Goal: Information Seeking & Learning: Learn about a topic

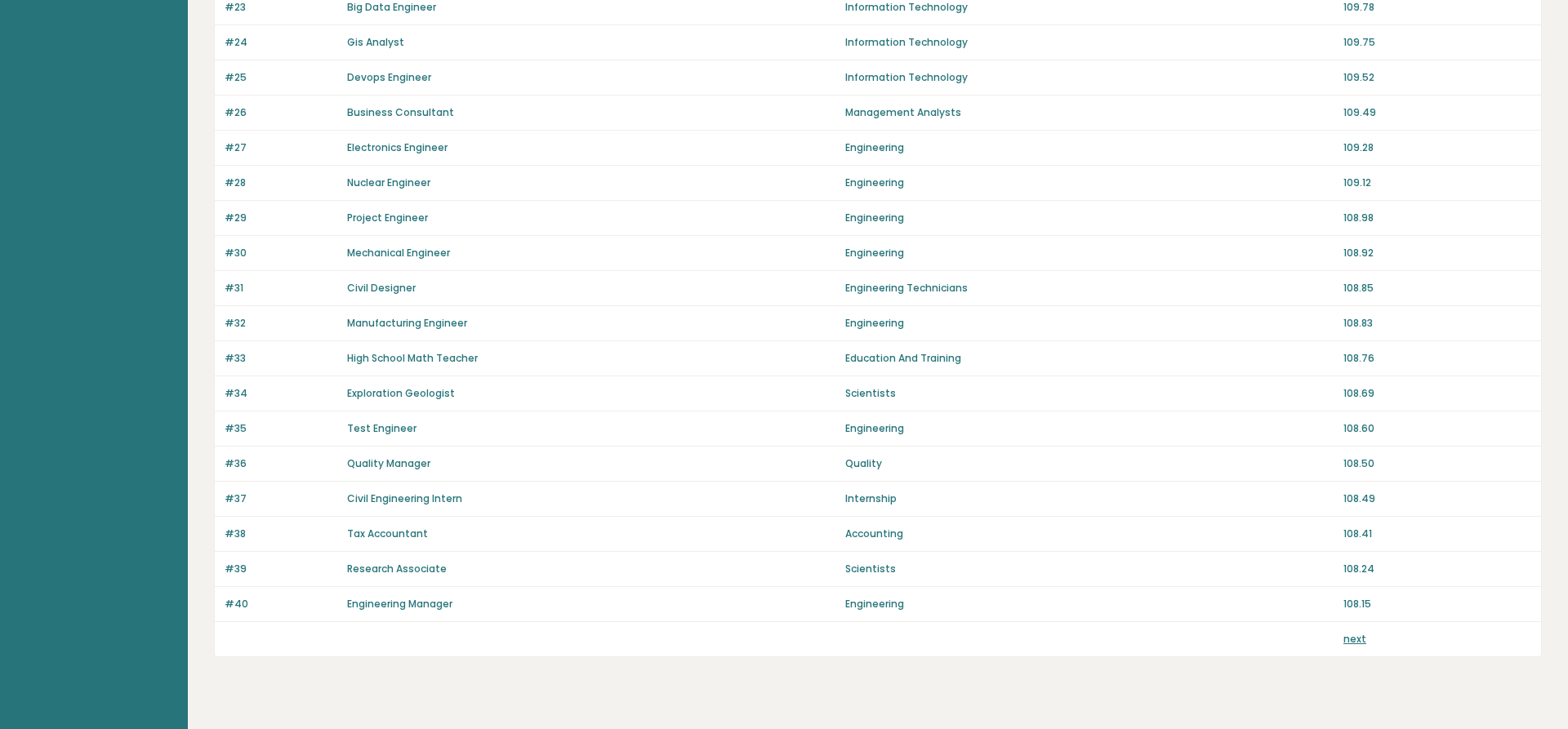
scroll to position [999, 0]
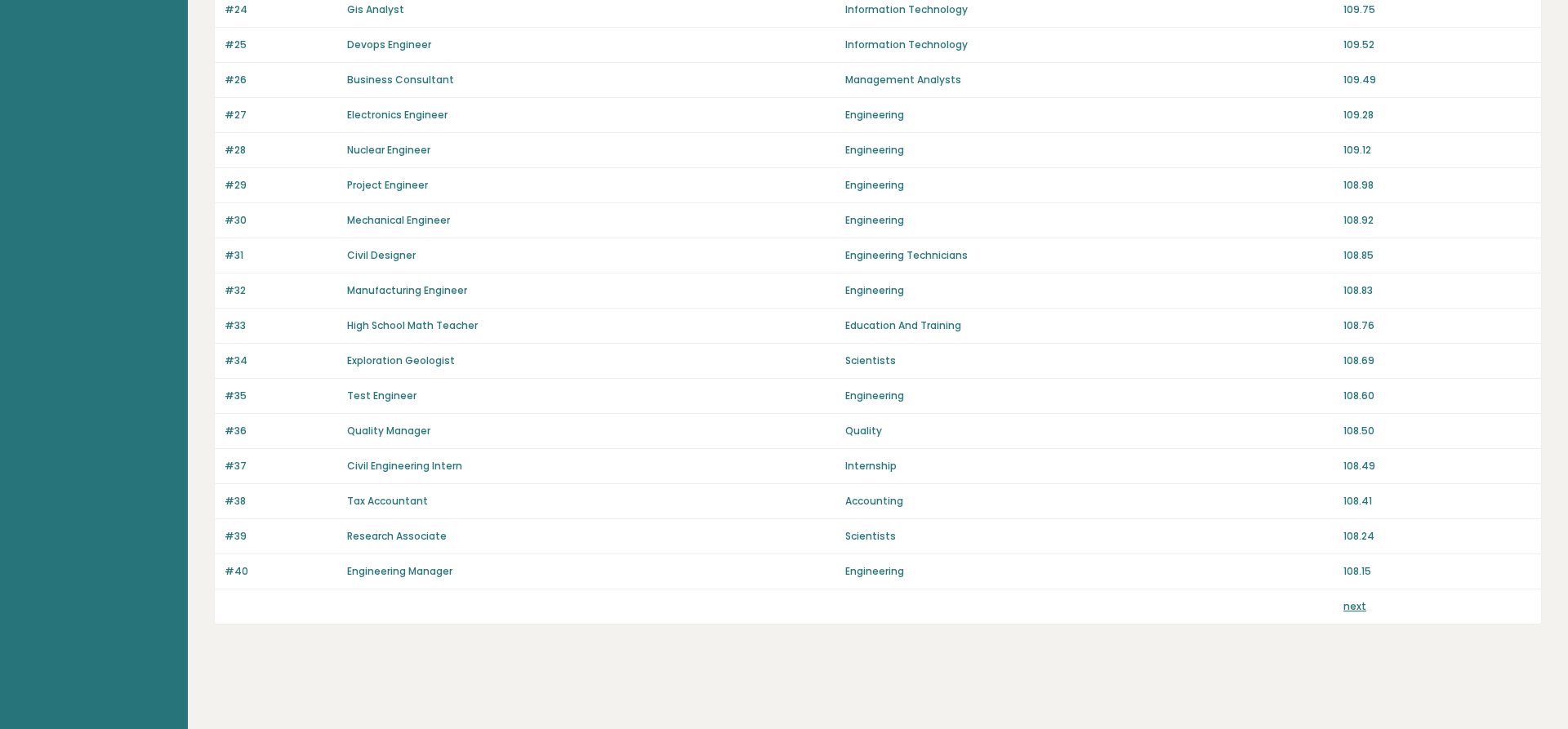
click at [1358, 606] on link "next" at bounding box center [1354, 606] width 23 height 14
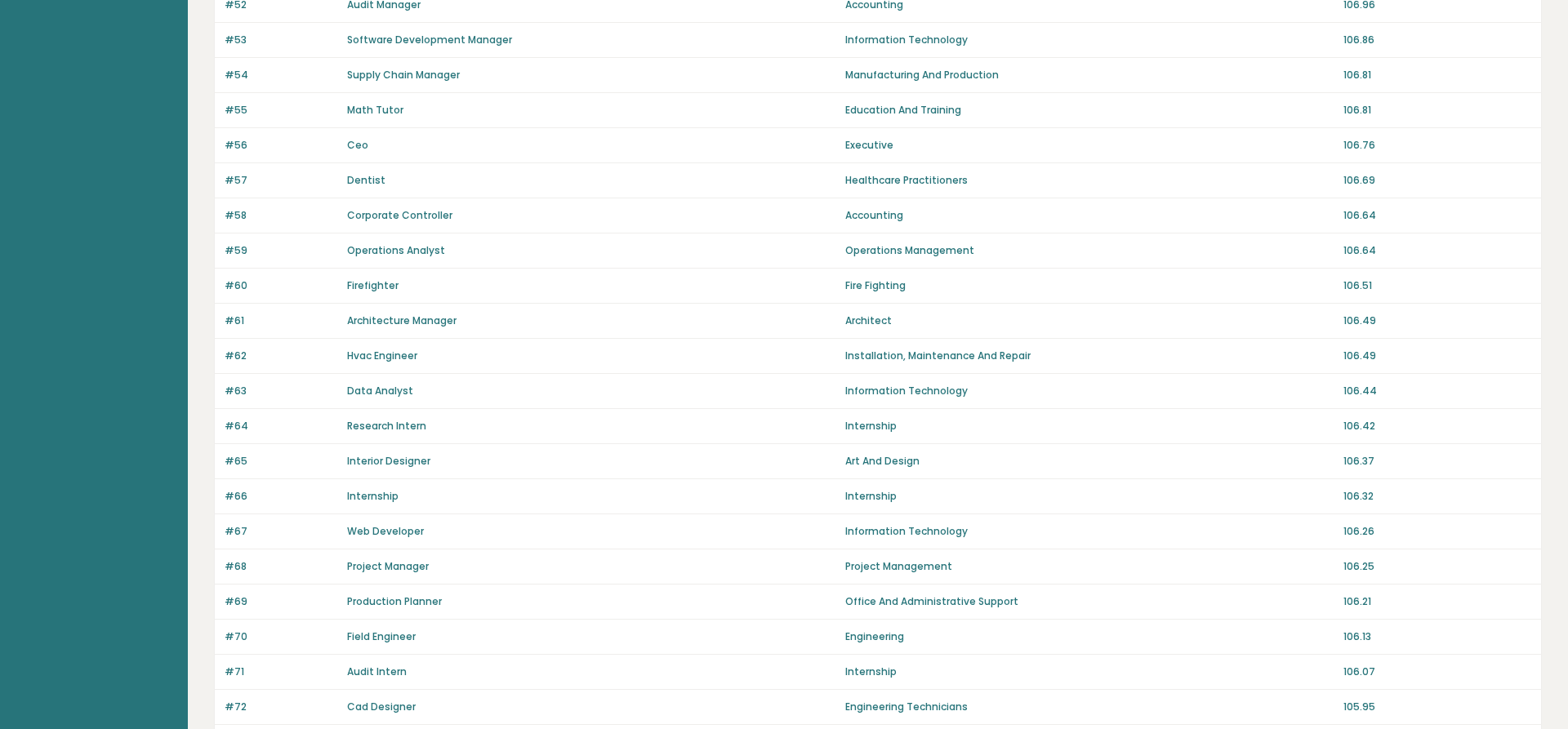
scroll to position [999, 0]
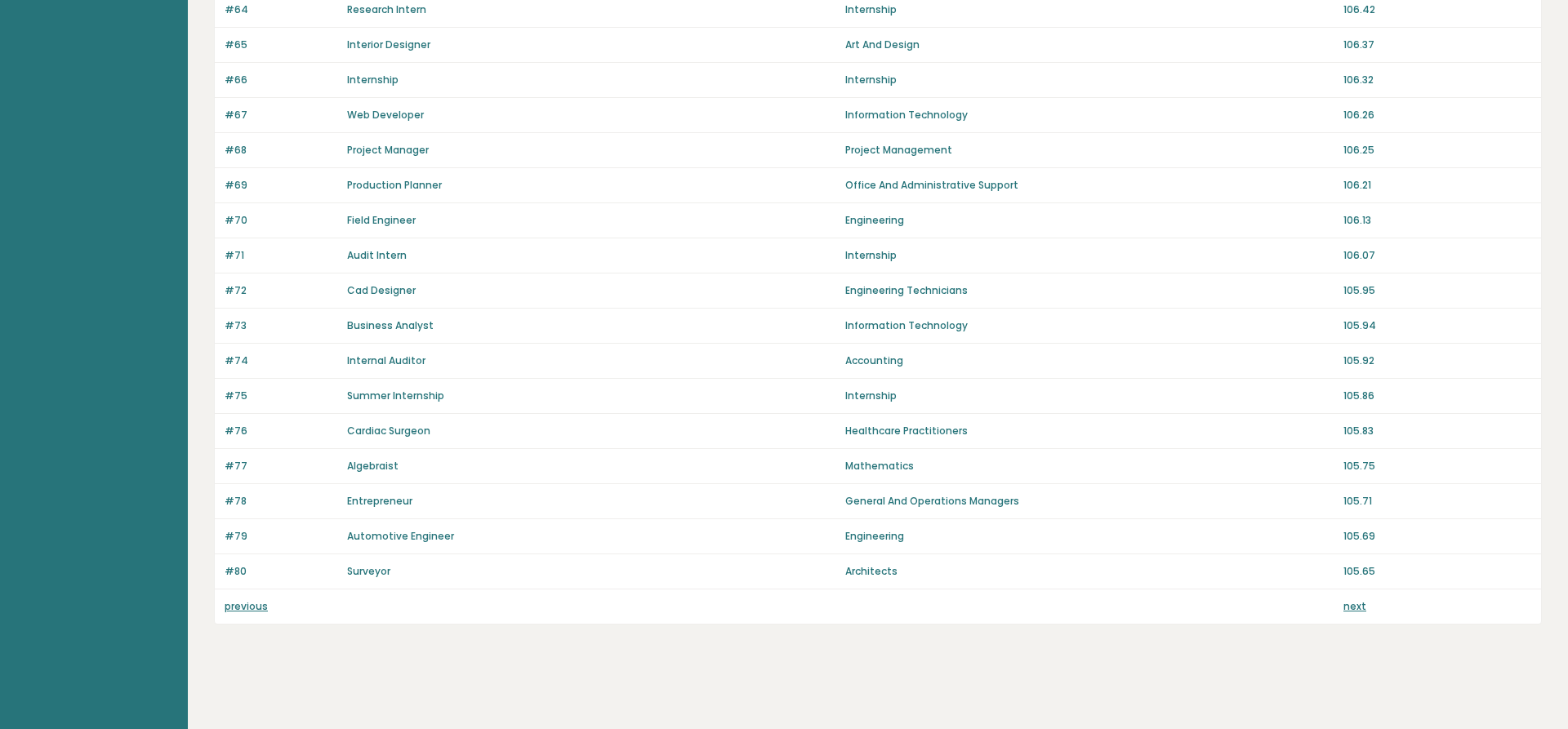
click at [1365, 605] on div "next" at bounding box center [1436, 606] width 188 height 15
click at [1361, 611] on link "next" at bounding box center [1354, 606] width 23 height 14
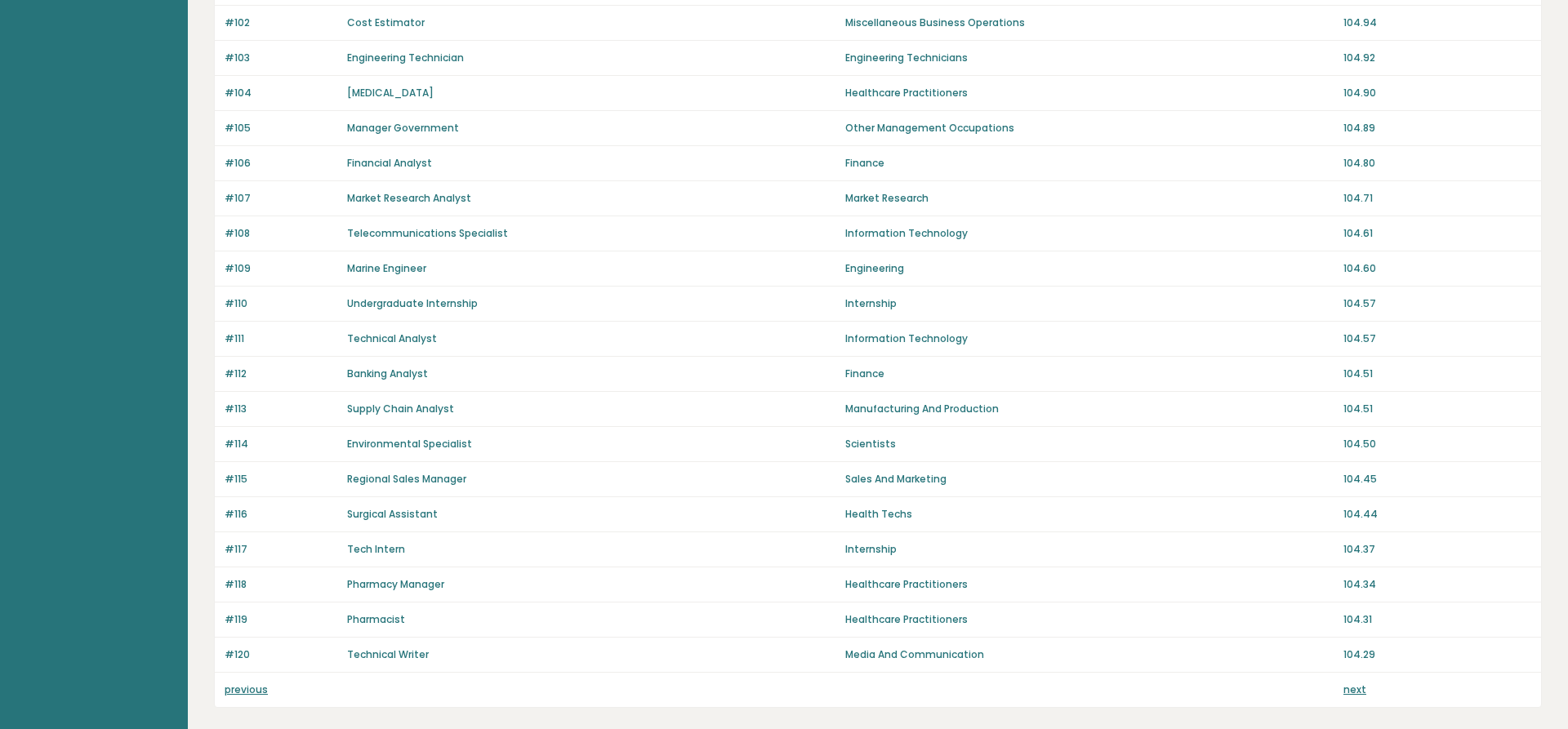
scroll to position [999, 0]
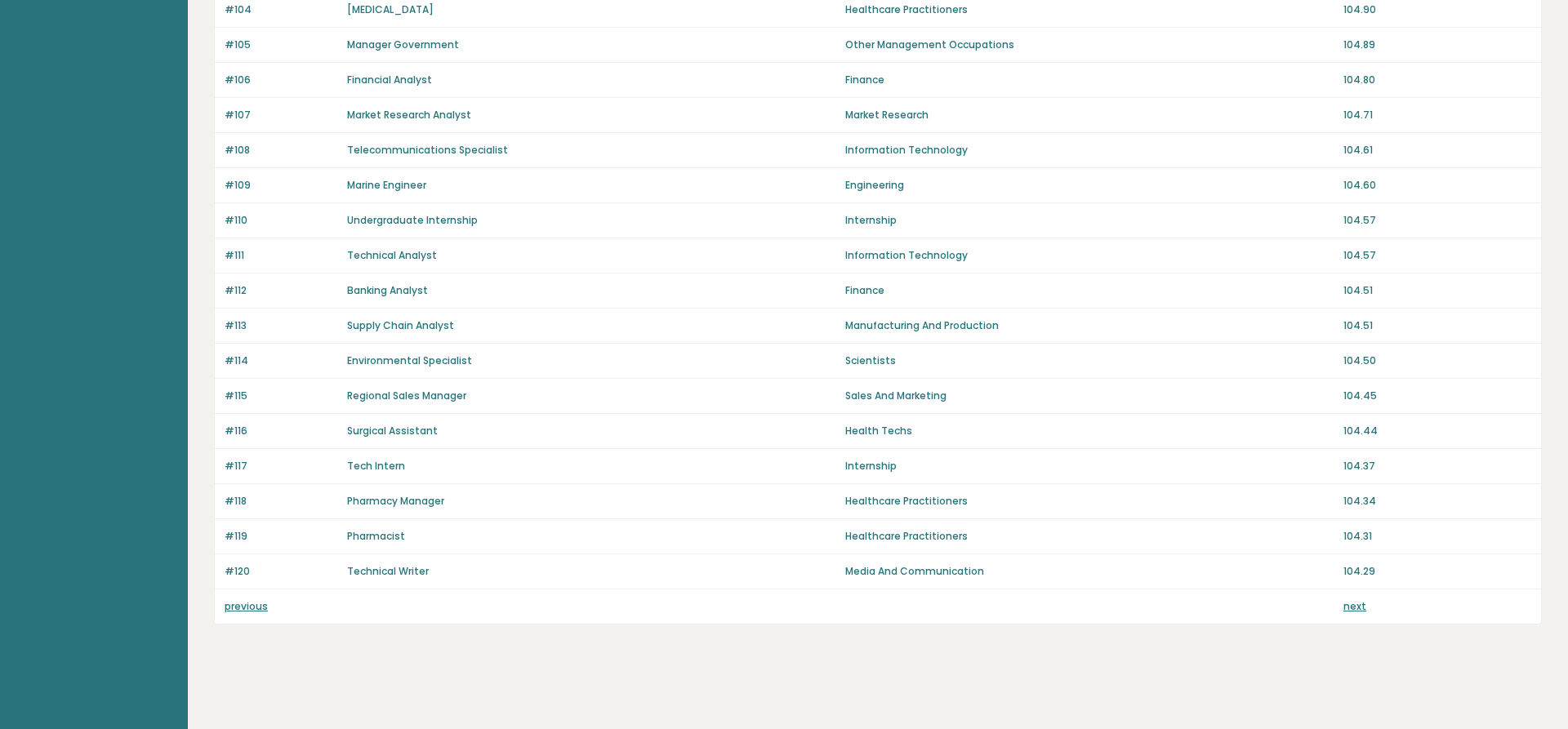
click at [1351, 613] on link "next" at bounding box center [1354, 606] width 23 height 14
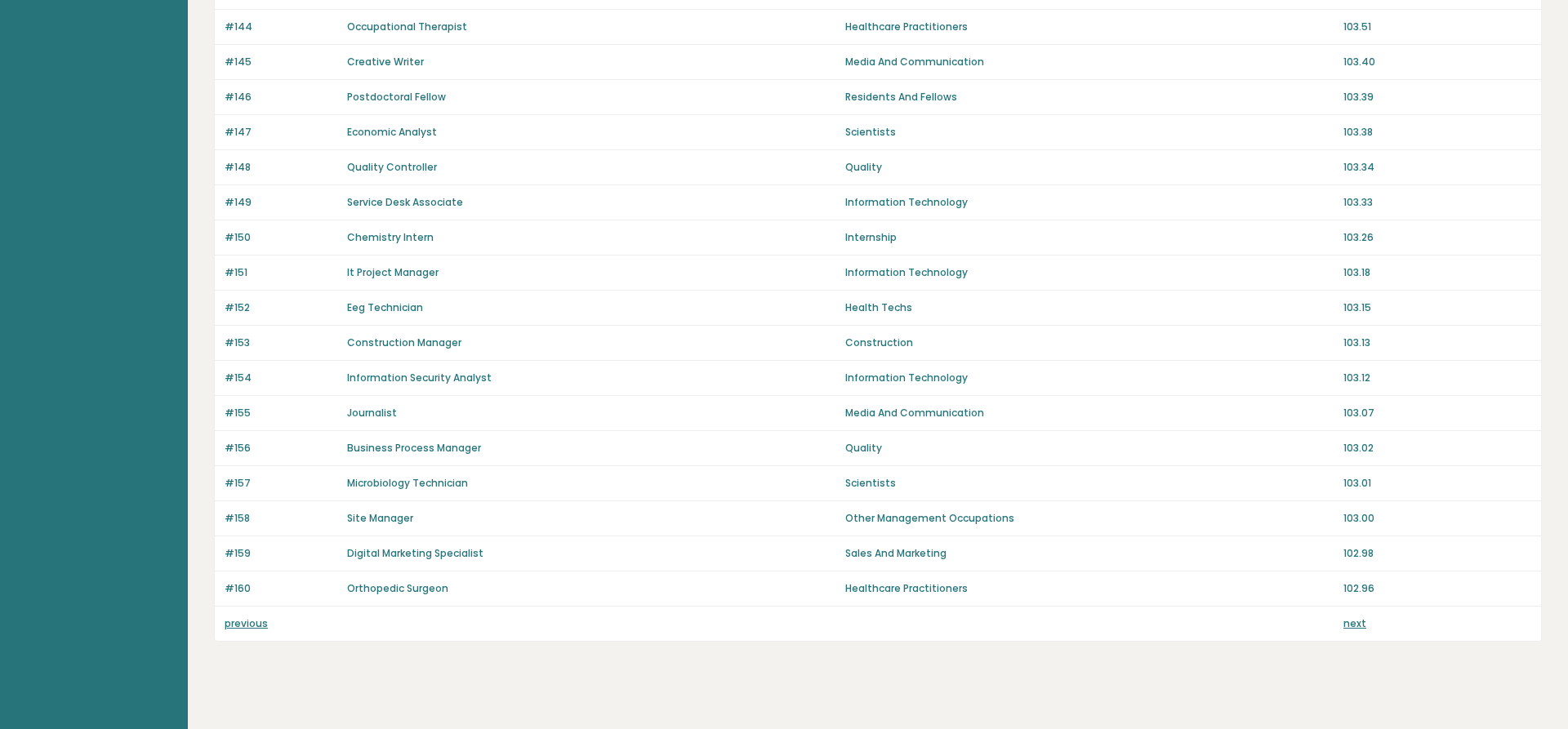
scroll to position [999, 0]
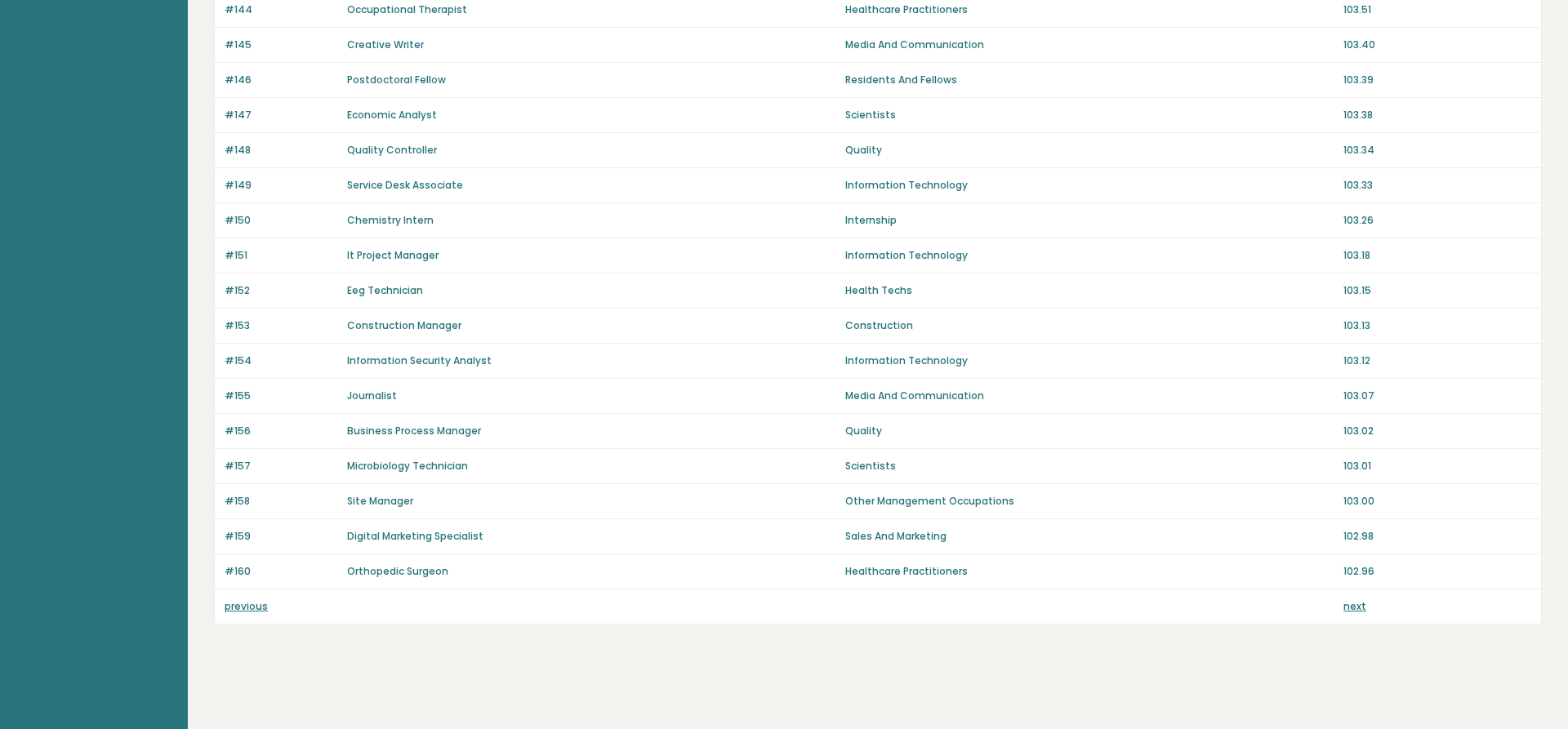
click at [1349, 604] on link "next" at bounding box center [1354, 606] width 23 height 14
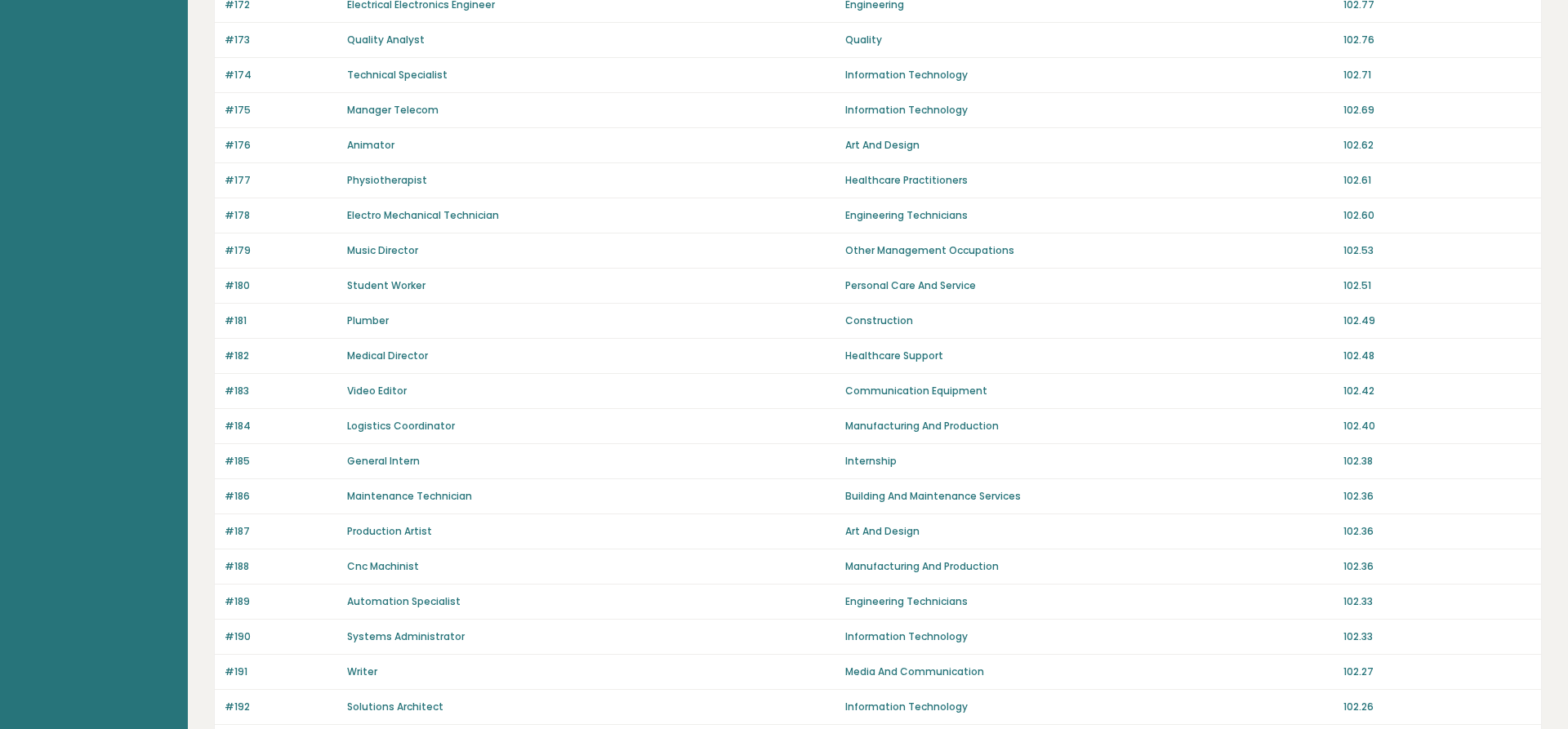
scroll to position [999, 0]
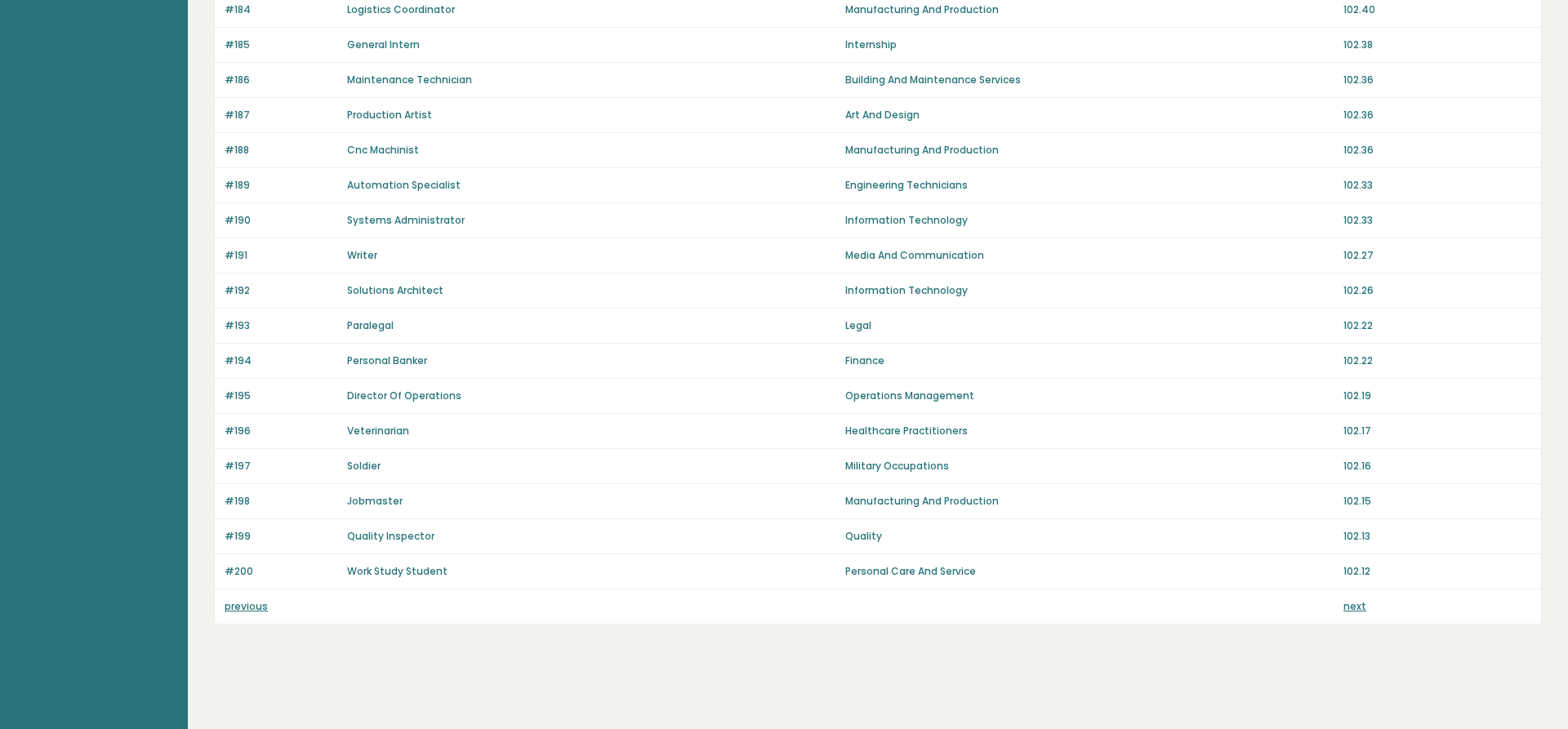
click at [1354, 612] on link "next" at bounding box center [1354, 606] width 23 height 14
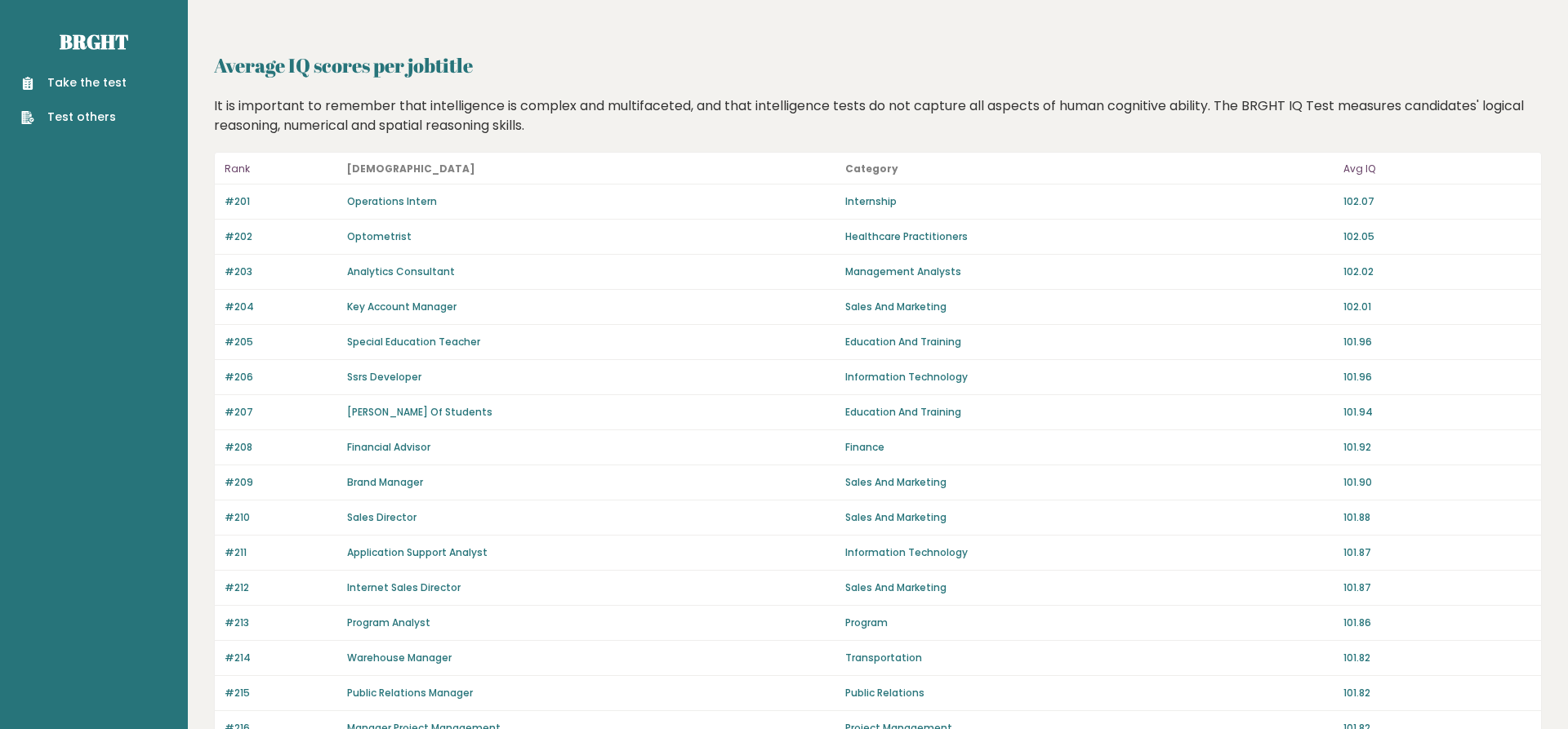
click at [887, 344] on p "Education And Training" at bounding box center [1089, 342] width 488 height 15
click at [901, 343] on p "Education And Training" at bounding box center [1089, 342] width 488 height 15
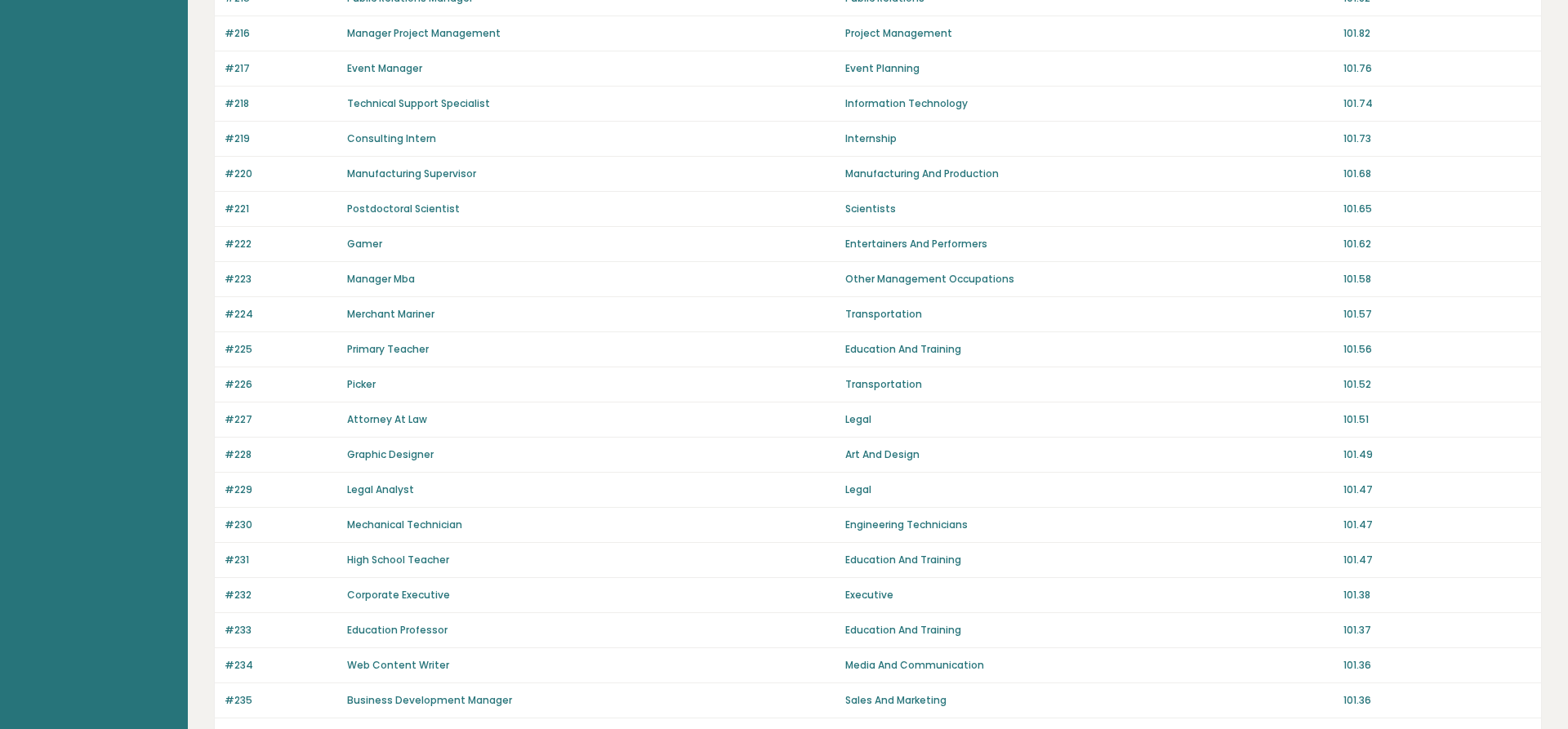
scroll to position [417, 0]
